Goal: Task Accomplishment & Management: Manage account settings

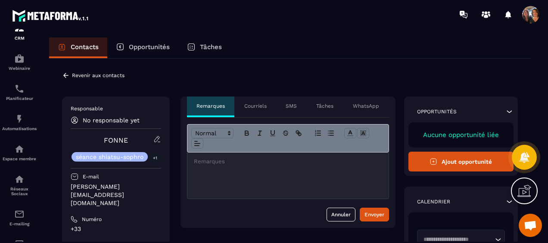
scroll to position [1855, 0]
click at [67, 77] on icon at bounding box center [66, 75] width 8 height 8
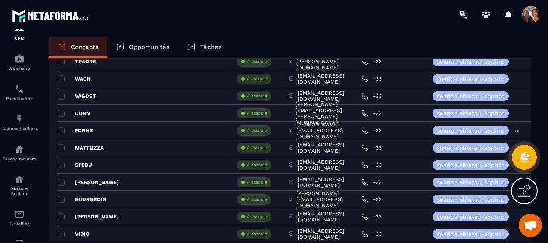
scroll to position [1119, 0]
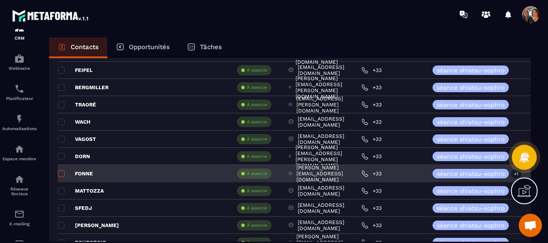
click at [61, 170] on span at bounding box center [61, 173] width 7 height 7
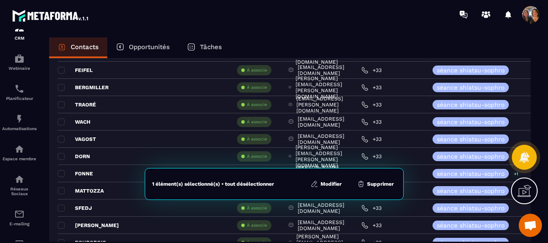
click at [329, 182] on button "Modifier" at bounding box center [326, 183] width 36 height 9
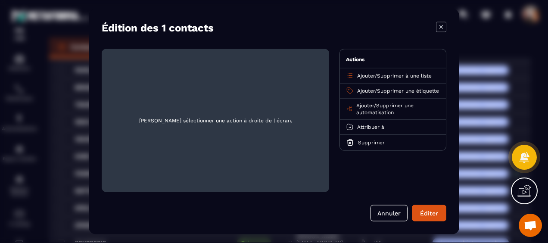
click at [392, 88] on span "Supprimer une étiquette" at bounding box center [408, 91] width 62 height 6
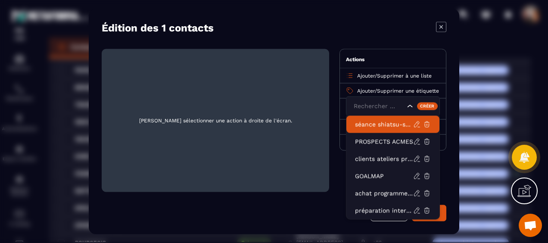
click at [380, 126] on p "séance shiatsu-sophro" at bounding box center [384, 124] width 58 height 9
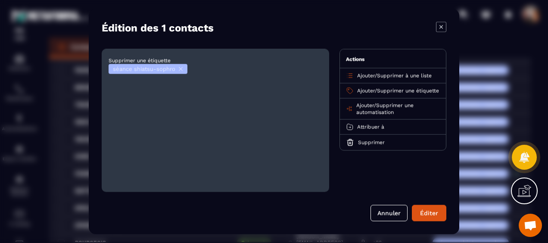
click at [398, 88] on span "Supprimer une étiquette" at bounding box center [408, 91] width 62 height 6
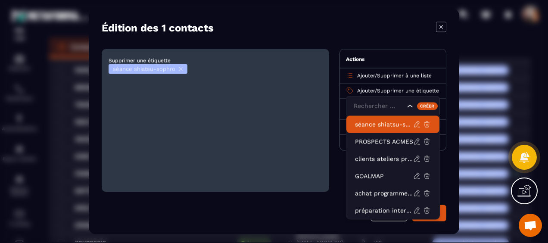
click at [382, 124] on p "séance shiatsu-sophro" at bounding box center [384, 124] width 58 height 9
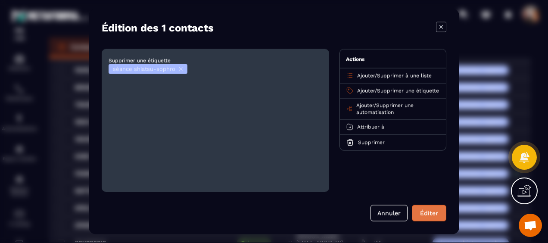
click at [421, 215] on button "Éditer" at bounding box center [429, 213] width 34 height 16
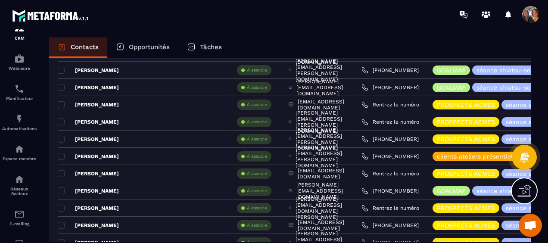
scroll to position [0, 0]
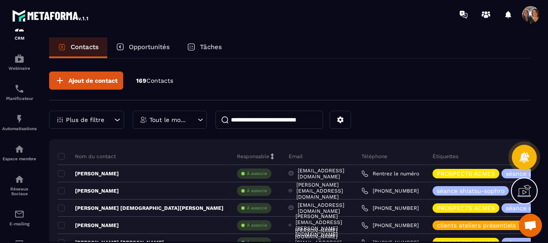
click at [531, 170] on div at bounding box center [523, 157] width 25 height 38
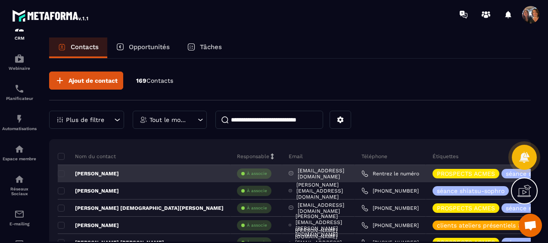
click at [107, 171] on p "[PERSON_NAME]" at bounding box center [88, 173] width 61 height 7
